Goal: Register for event/course

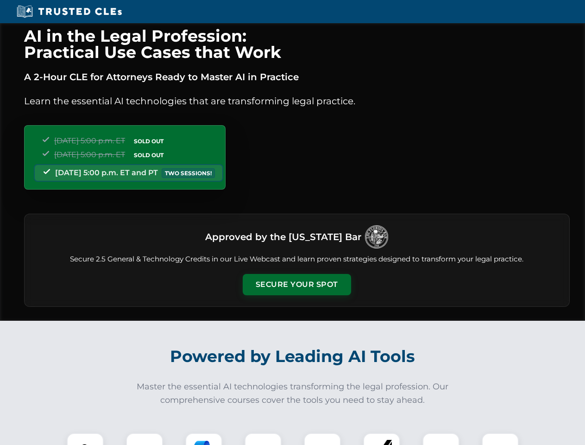
click at [297, 285] on button "Secure Your Spot" at bounding box center [297, 284] width 108 height 21
click at [85, 439] on img at bounding box center [85, 451] width 27 height 27
